Goal: Task Accomplishment & Management: Manage account settings

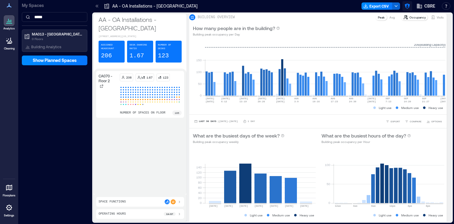
click at [410, 9] on icon "button" at bounding box center [407, 6] width 6 height 6
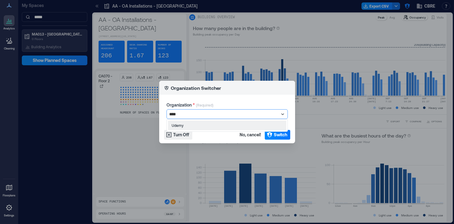
type input "*****"
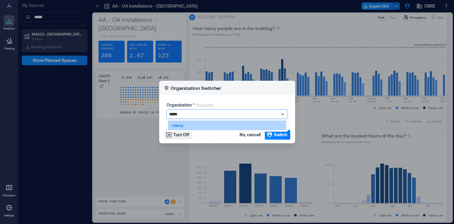
click at [211, 129] on div "Udemy" at bounding box center [227, 125] width 118 height 10
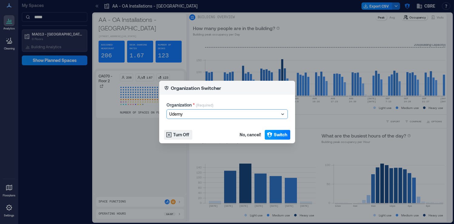
click at [283, 137] on span "Switch" at bounding box center [280, 135] width 13 height 6
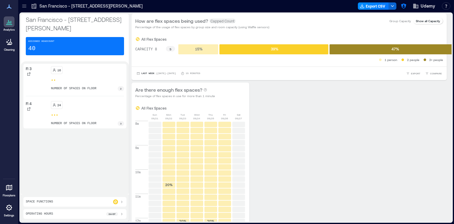
click at [5, 208] on icon at bounding box center [8, 207] width 7 height 7
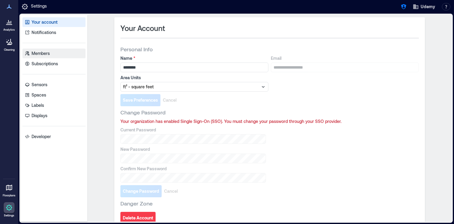
click at [60, 55] on link "Members" at bounding box center [53, 54] width 63 height 10
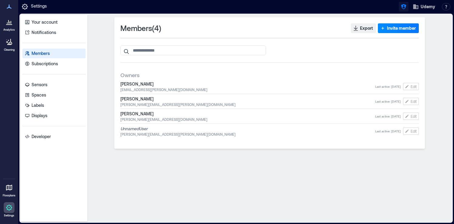
click at [402, 7] on icon "button" at bounding box center [404, 7] width 6 height 6
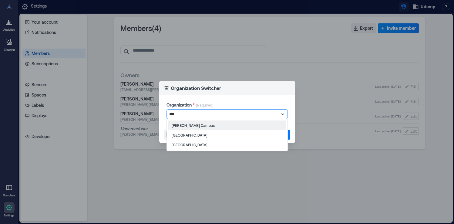
type input "****"
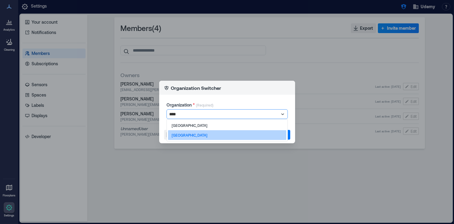
click at [269, 134] on div "[GEOGRAPHIC_DATA]" at bounding box center [227, 135] width 118 height 10
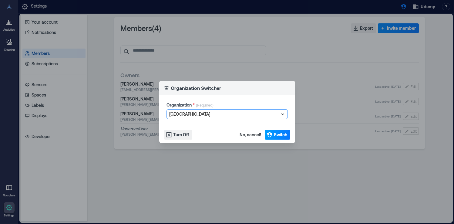
click at [283, 133] on span "Switch" at bounding box center [280, 135] width 13 height 6
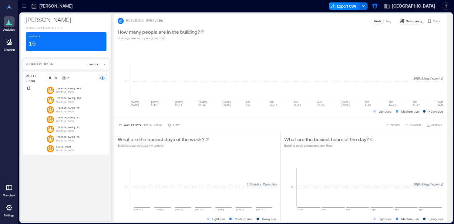
click at [6, 209] on icon at bounding box center [8, 207] width 7 height 7
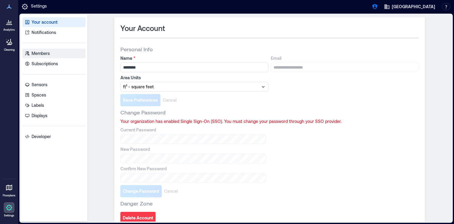
click at [59, 50] on link "Members" at bounding box center [53, 54] width 63 height 10
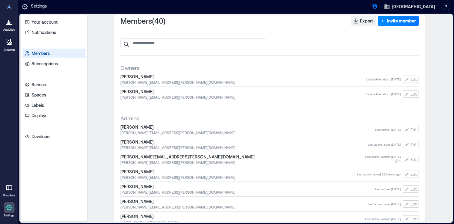
scroll to position [8, 0]
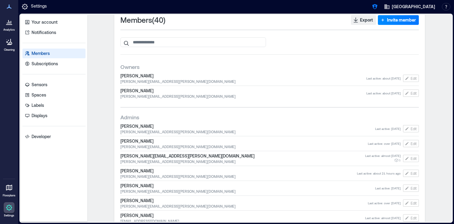
click at [237, 176] on span "[PERSON_NAME][EMAIL_ADDRESS][PERSON_NAME][DOMAIN_NAME]" at bounding box center [238, 176] width 237 height 5
click at [413, 174] on span "Edit" at bounding box center [414, 173] width 6 height 5
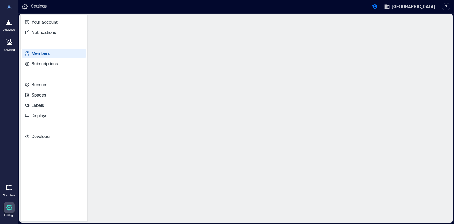
scroll to position [0, 0]
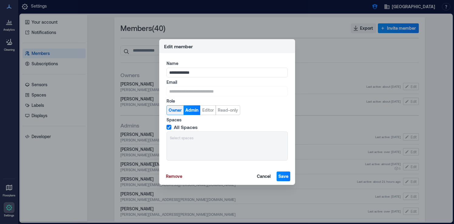
click at [179, 112] on span "Owner" at bounding box center [175, 110] width 13 height 6
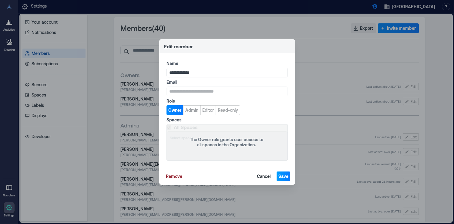
click at [285, 175] on span "Save" at bounding box center [283, 176] width 10 height 6
